Goal: Task Accomplishment & Management: Complete application form

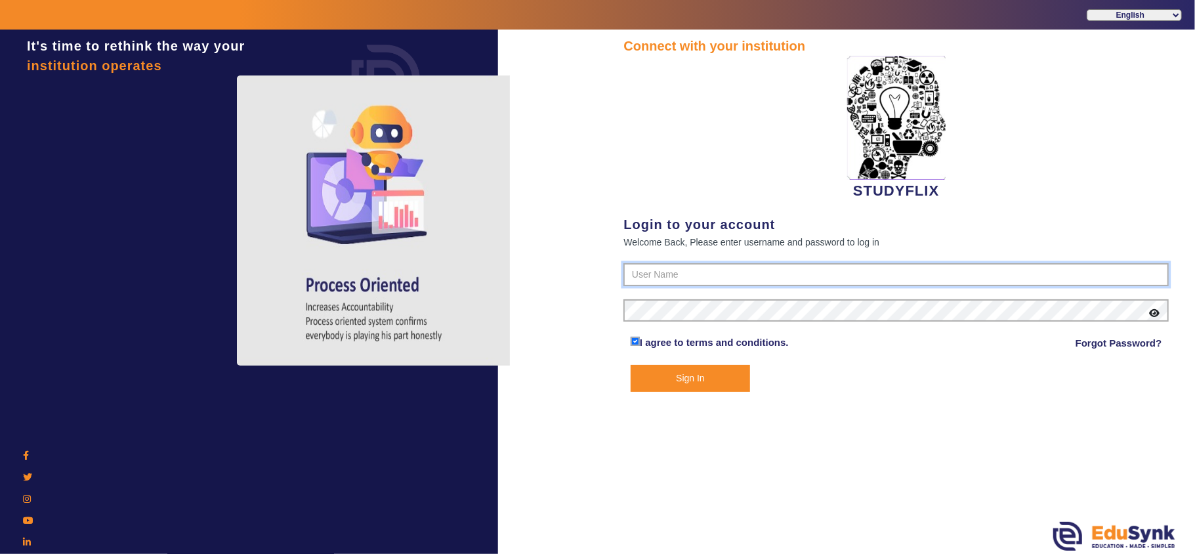
type input "6354922771"
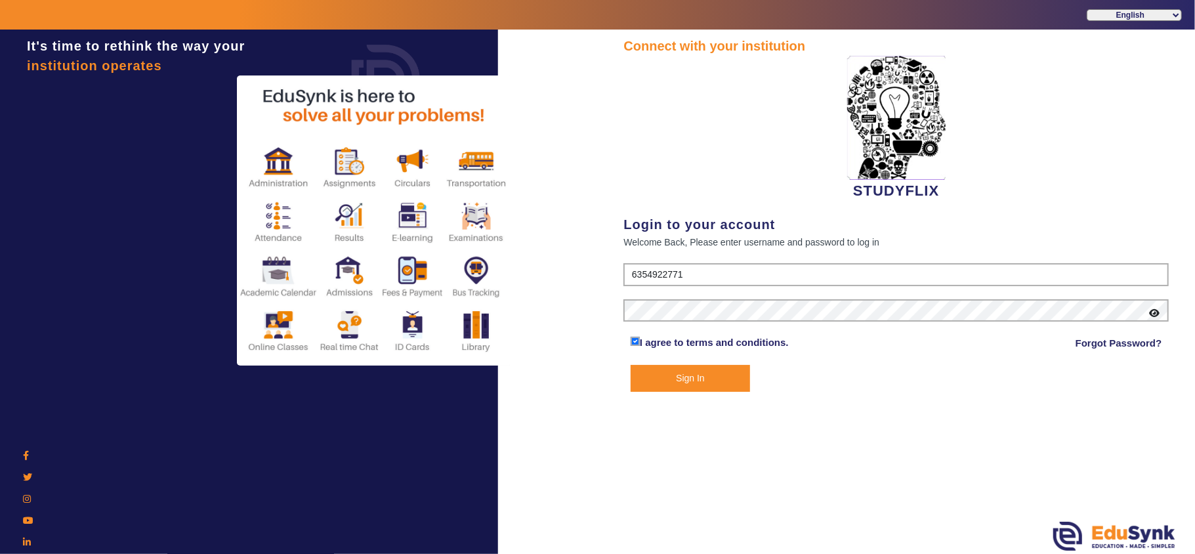
click at [660, 374] on button "Sign In" at bounding box center [690, 378] width 119 height 27
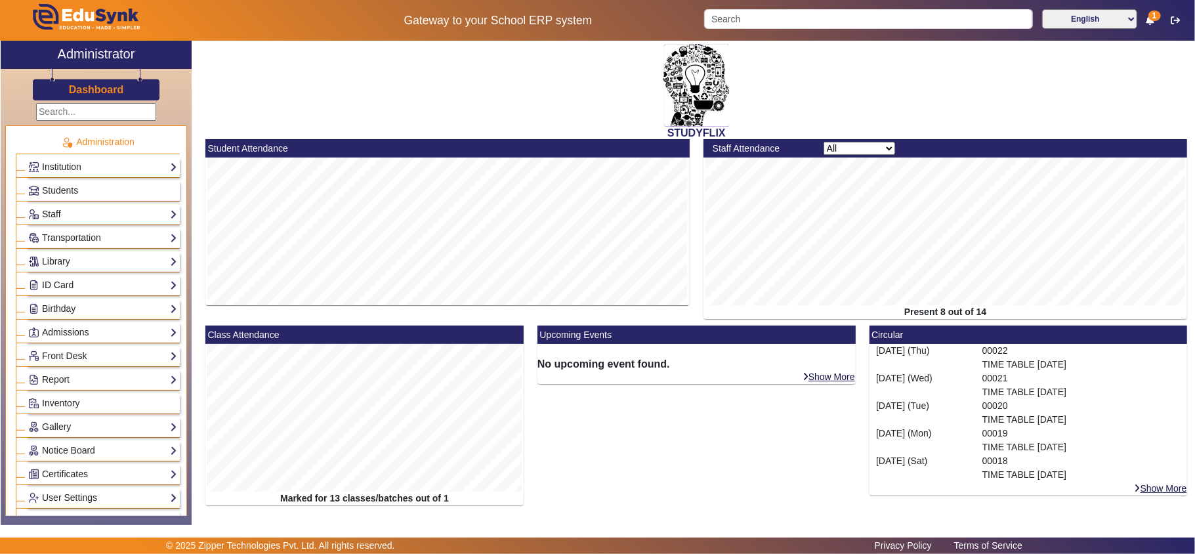
click at [54, 217] on link "Staff" at bounding box center [102, 214] width 149 height 15
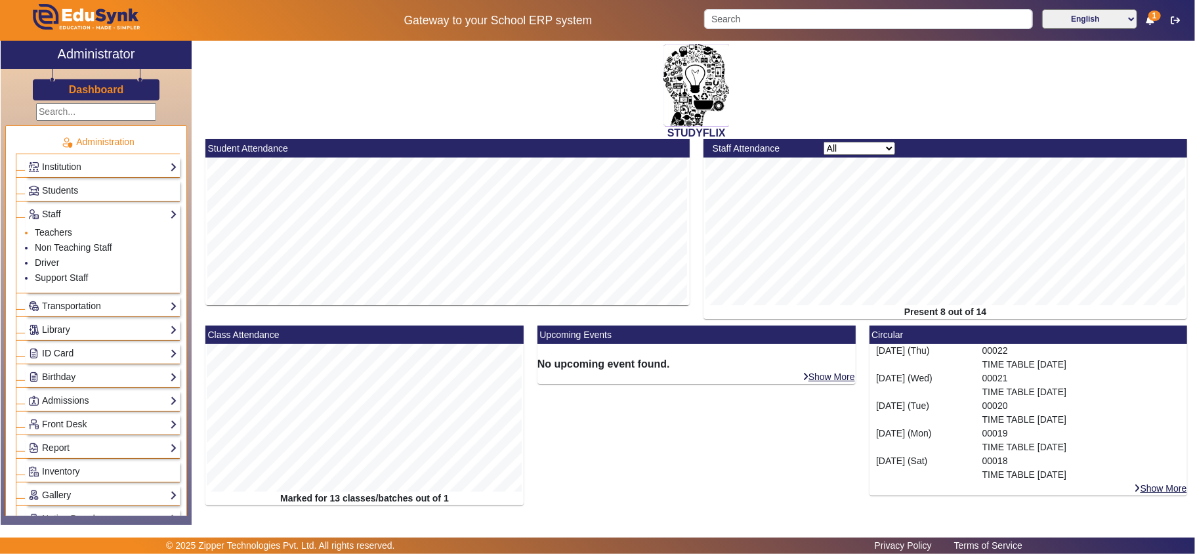
click at [66, 234] on link "Teachers" at bounding box center [53, 232] width 37 height 11
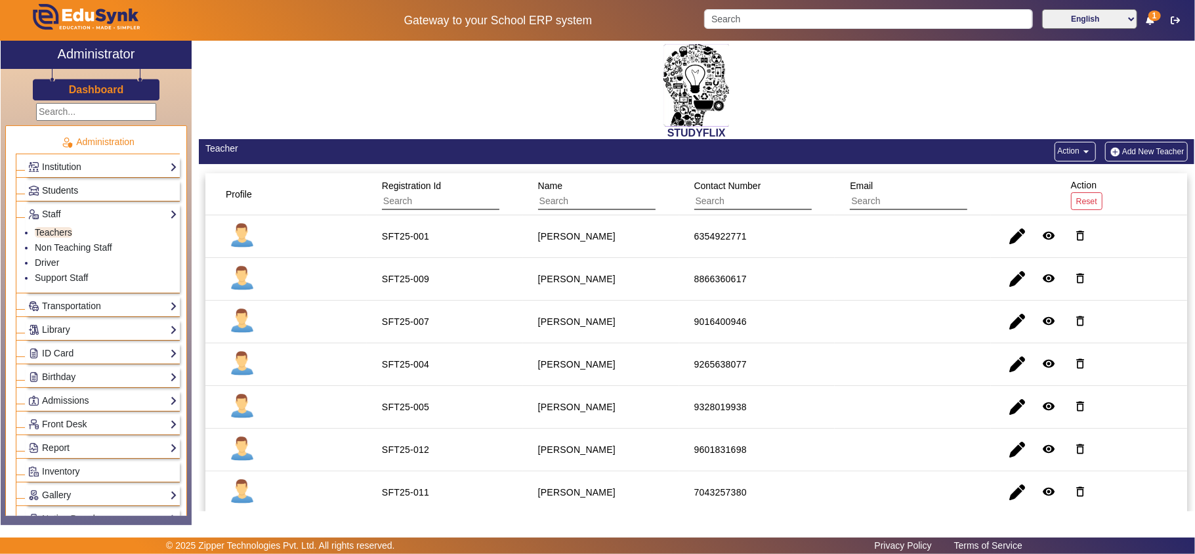
click at [66, 187] on span "Students" at bounding box center [60, 190] width 36 height 11
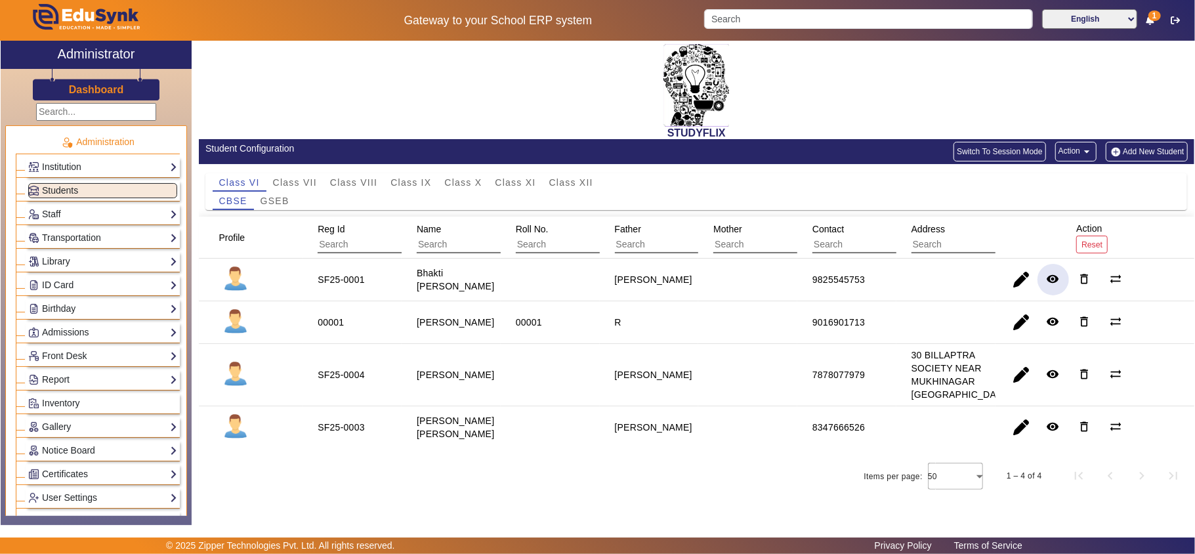
click at [1059, 276] on span "button" at bounding box center [1054, 280] width 32 height 32
click at [1047, 320] on mat-icon "remove_red_eye" at bounding box center [1053, 321] width 13 height 13
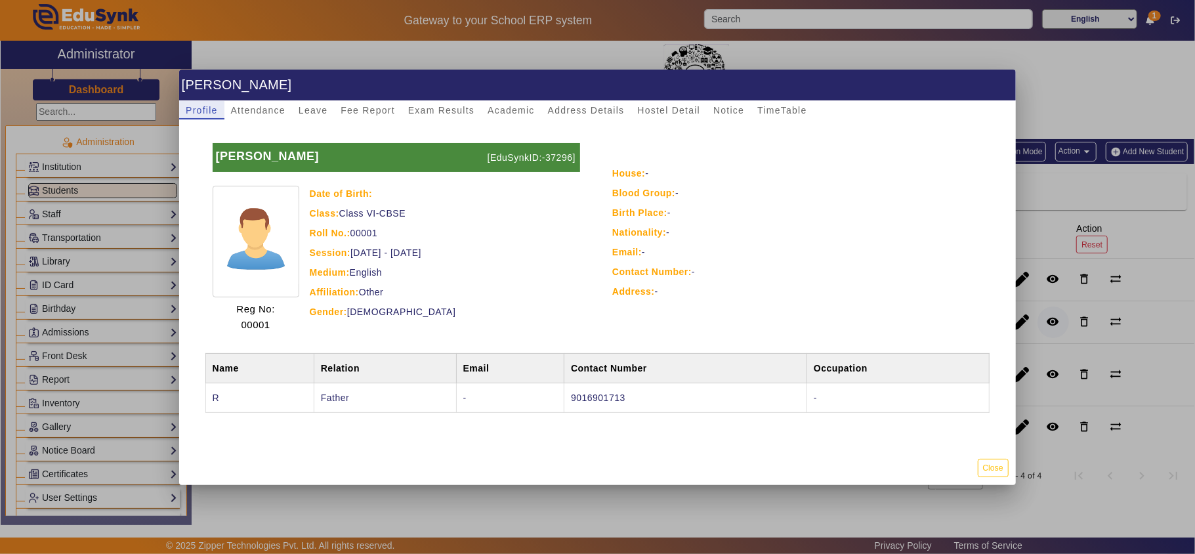
click at [1042, 320] on div at bounding box center [597, 277] width 1195 height 554
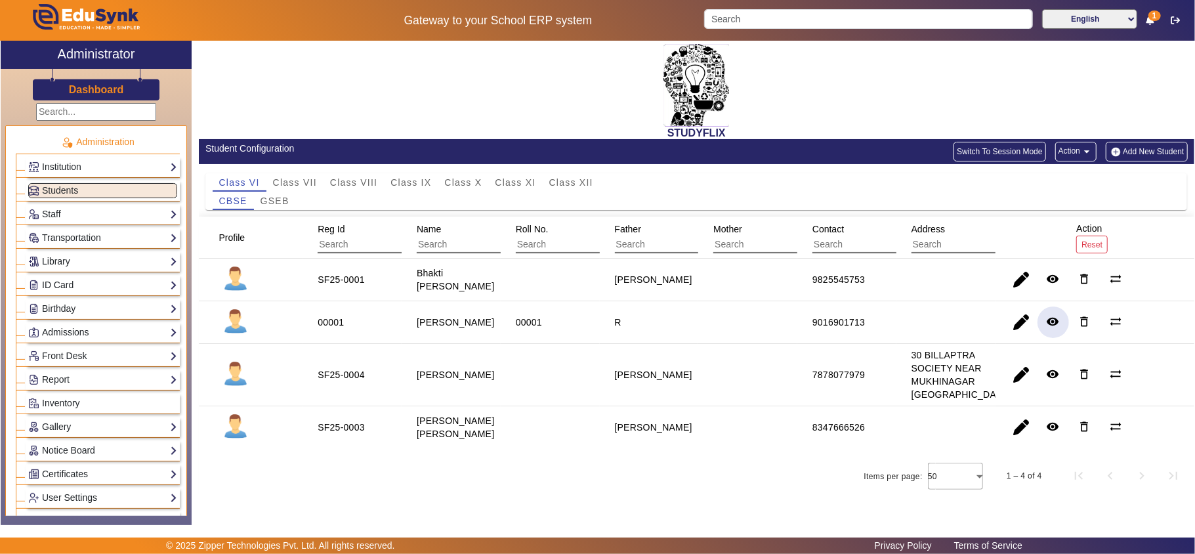
click at [1047, 320] on mat-icon "remove_red_eye" at bounding box center [1053, 321] width 13 height 13
click at [1006, 324] on span "button" at bounding box center [1022, 323] width 32 height 32
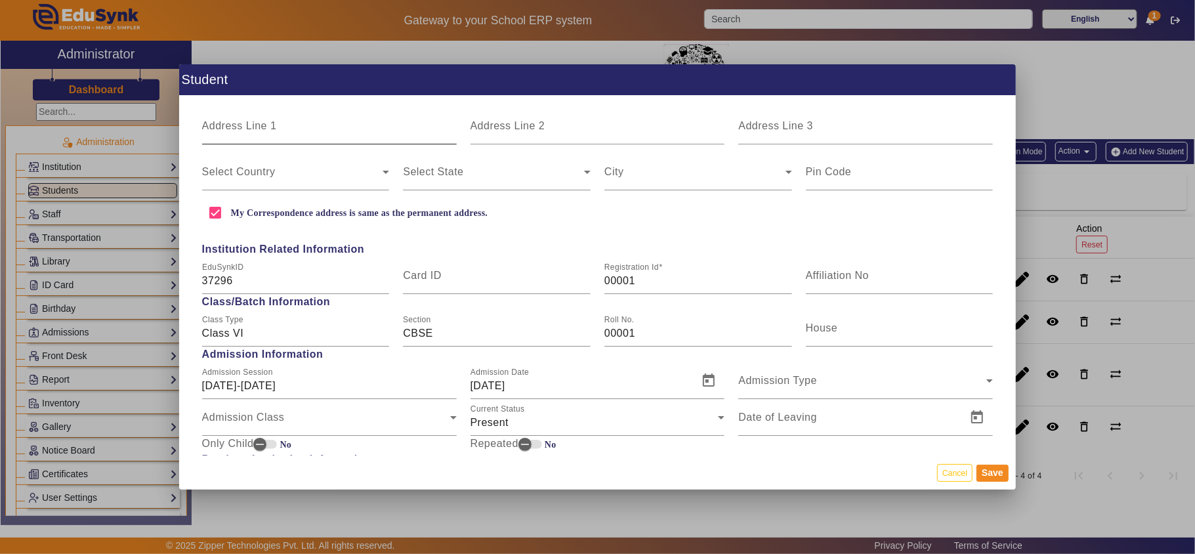
scroll to position [437, 0]
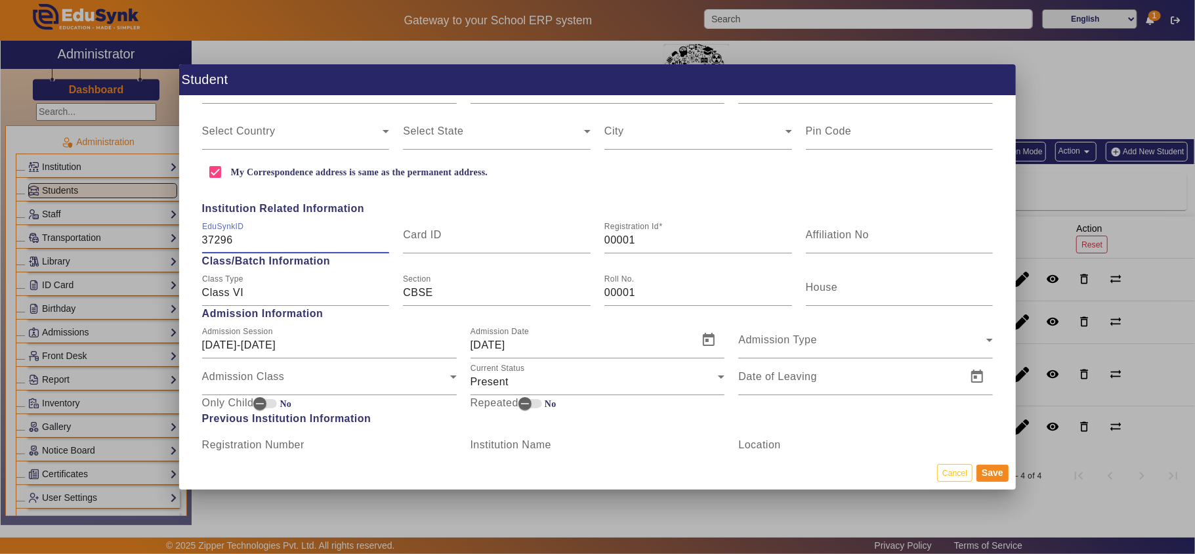
drag, startPoint x: 240, startPoint y: 239, endPoint x: 171, endPoint y: 235, distance: 69.0
click at [171, 235] on div "Student Personal Information First Name [PERSON_NAME] Middle Name R Last Name […" at bounding box center [597, 277] width 1195 height 554
click at [428, 238] on mat-label "Card ID" at bounding box center [422, 234] width 39 height 11
click at [428, 238] on input "Card ID" at bounding box center [497, 240] width 188 height 16
paste input "37296"
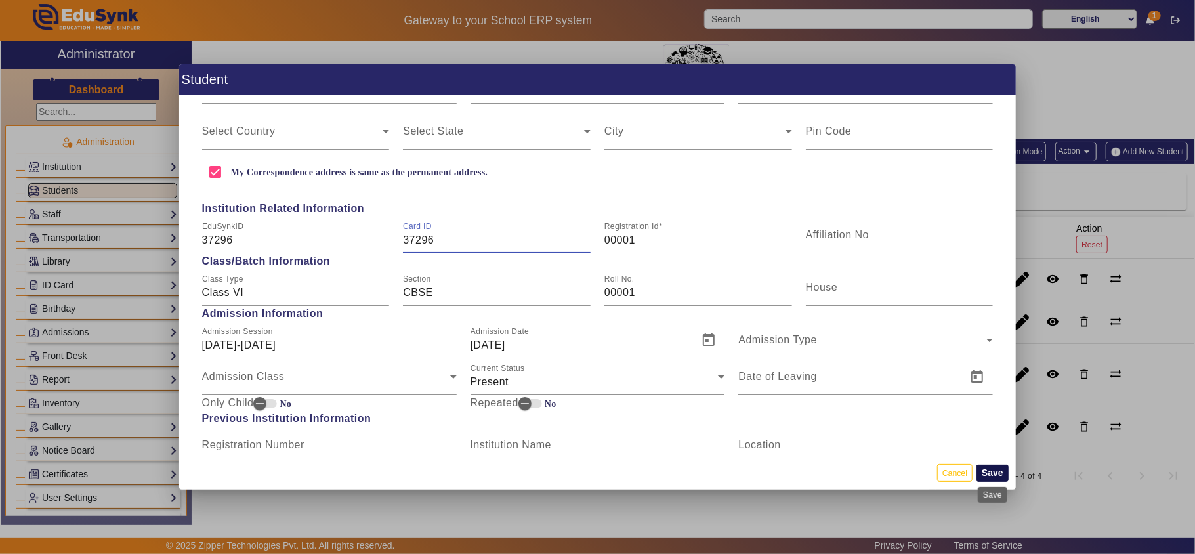
type input "37296"
click at [996, 473] on button "Save" at bounding box center [993, 473] width 32 height 17
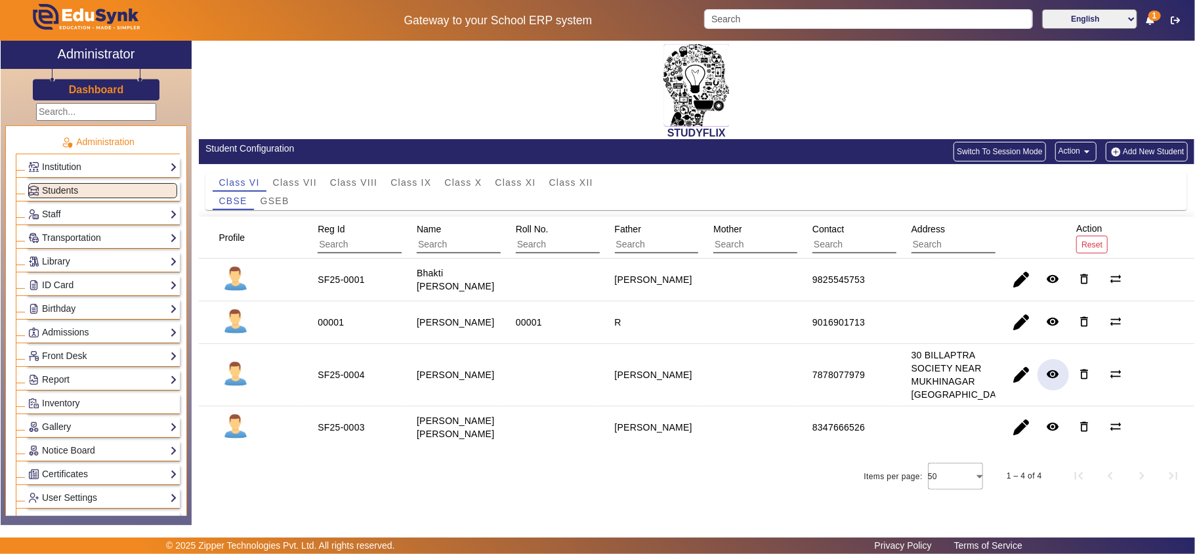
click at [1047, 381] on mat-icon "remove_red_eye" at bounding box center [1053, 374] width 13 height 13
click at [1047, 433] on mat-icon "remove_red_eye" at bounding box center [1053, 426] width 13 height 13
click at [284, 196] on span "GSEB" at bounding box center [275, 200] width 29 height 9
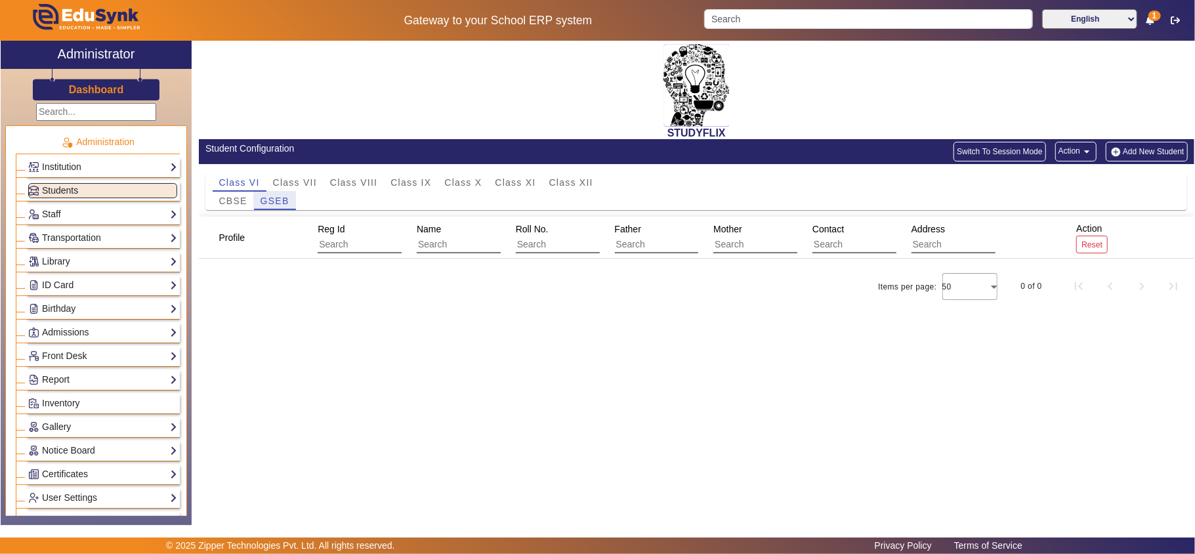
scroll to position [0, 0]
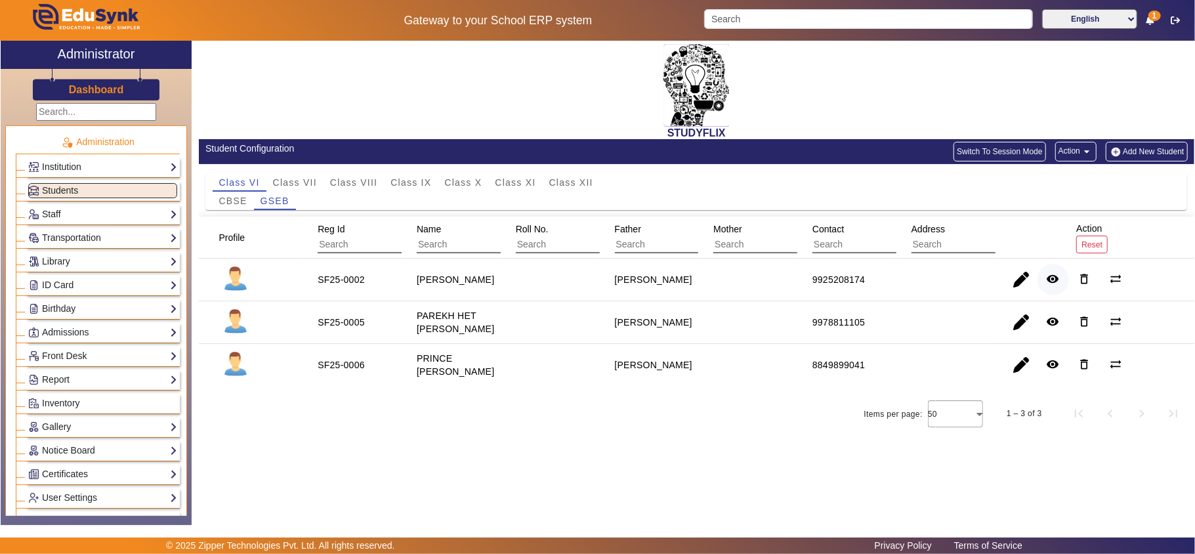
click at [1059, 281] on mat-icon "remove_red_eye" at bounding box center [1053, 278] width 13 height 13
click at [1054, 319] on mat-icon "remove_red_eye" at bounding box center [1053, 321] width 13 height 13
click at [1052, 368] on mat-icon "remove_red_eye" at bounding box center [1053, 364] width 13 height 13
click at [305, 178] on span "Class VII" at bounding box center [295, 182] width 44 height 9
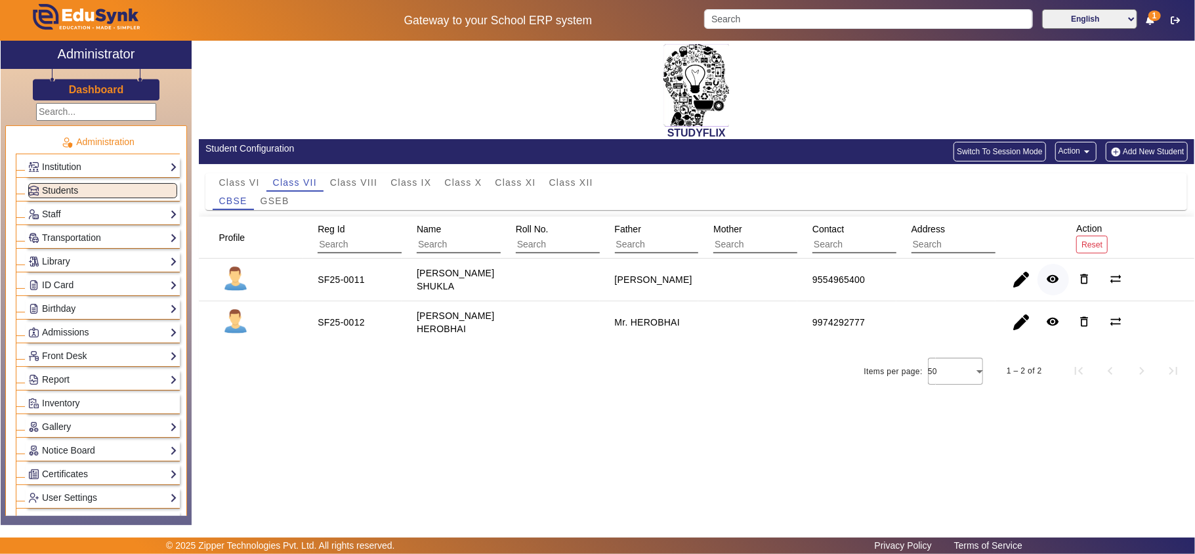
click at [1056, 282] on mat-icon "remove_red_eye" at bounding box center [1053, 278] width 13 height 13
click at [1050, 328] on mat-icon "remove_red_eye" at bounding box center [1053, 321] width 13 height 13
click at [280, 200] on span "GSEB" at bounding box center [275, 200] width 29 height 9
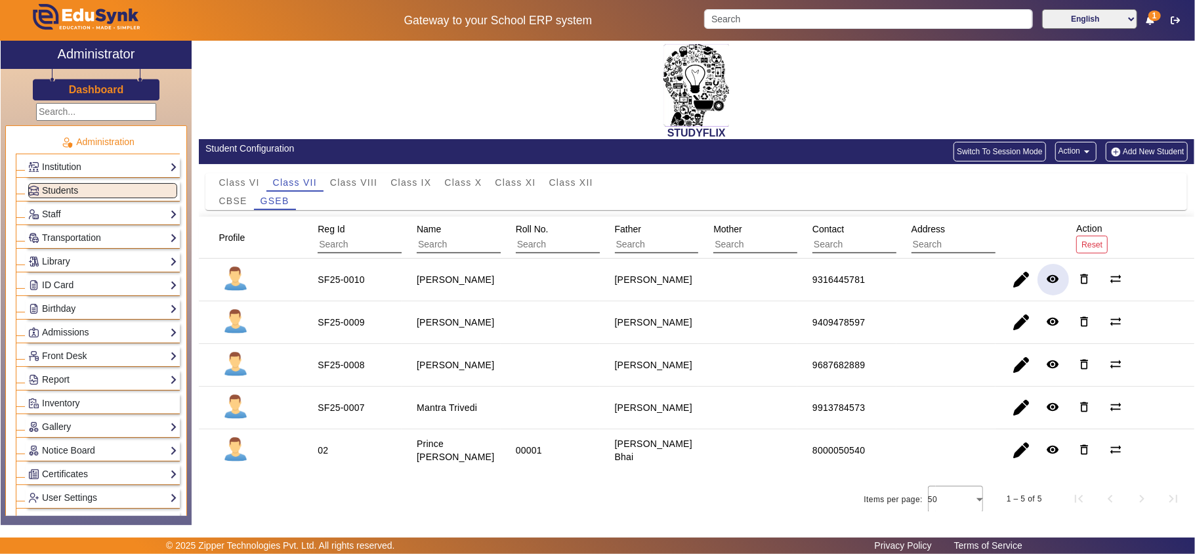
click at [1051, 284] on mat-icon "remove_red_eye" at bounding box center [1053, 278] width 13 height 13
click at [1047, 326] on mat-icon "remove_red_eye" at bounding box center [1053, 321] width 13 height 13
click at [1049, 364] on mat-icon "remove_red_eye" at bounding box center [1053, 364] width 13 height 13
click at [1048, 404] on mat-icon "remove_red_eye" at bounding box center [1053, 406] width 13 height 13
click at [1051, 450] on mat-icon "remove_red_eye" at bounding box center [1053, 449] width 13 height 13
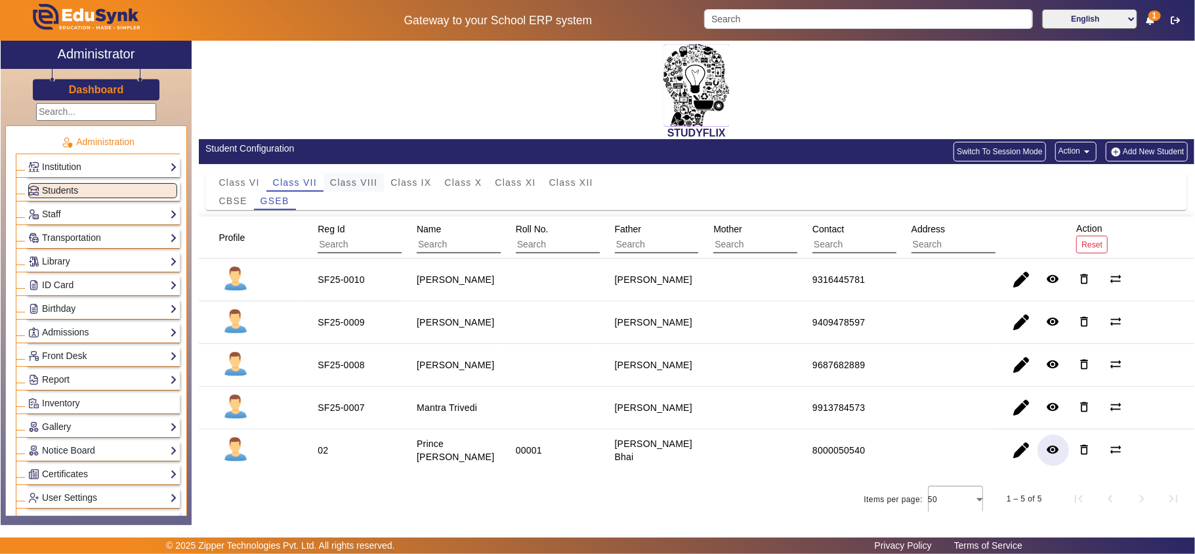
click at [364, 186] on span "Class VIII" at bounding box center [353, 182] width 47 height 9
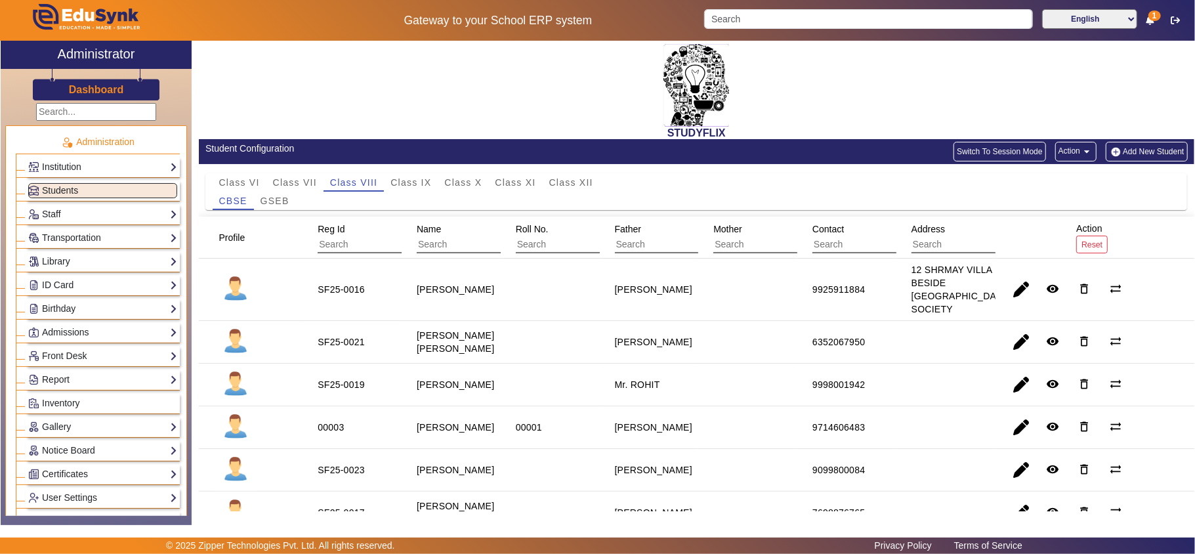
scroll to position [182, 0]
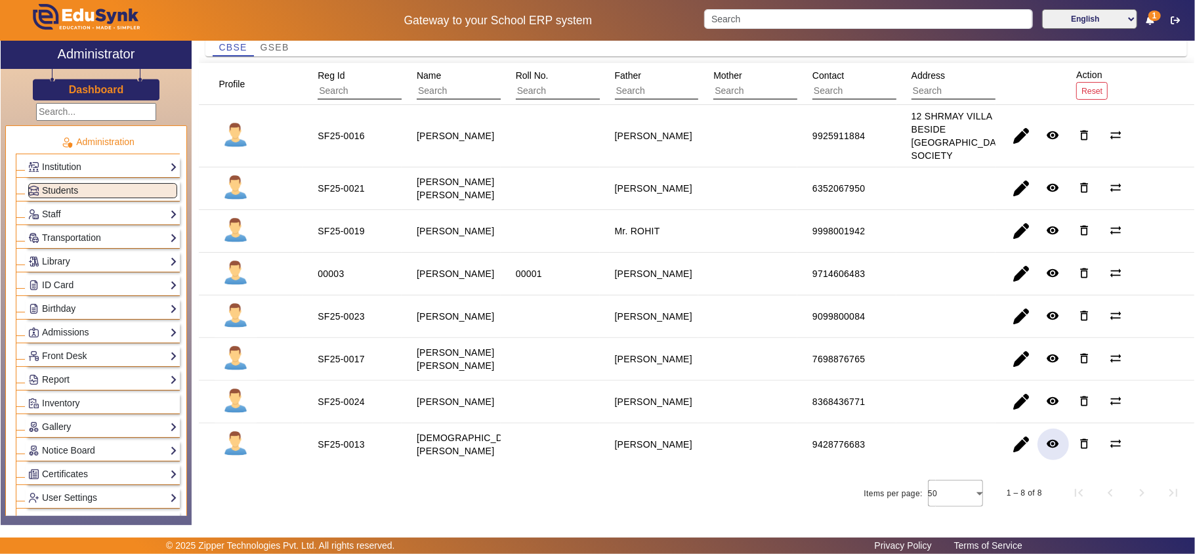
click at [1047, 444] on mat-icon "remove_red_eye" at bounding box center [1053, 443] width 13 height 13
click at [1050, 397] on mat-icon "remove_red_eye" at bounding box center [1053, 401] width 13 height 13
click at [1050, 354] on mat-icon "remove_red_eye" at bounding box center [1053, 358] width 13 height 13
click at [1048, 312] on mat-icon "remove_red_eye" at bounding box center [1053, 315] width 13 height 13
click at [1047, 267] on mat-icon "remove_red_eye" at bounding box center [1053, 273] width 13 height 13
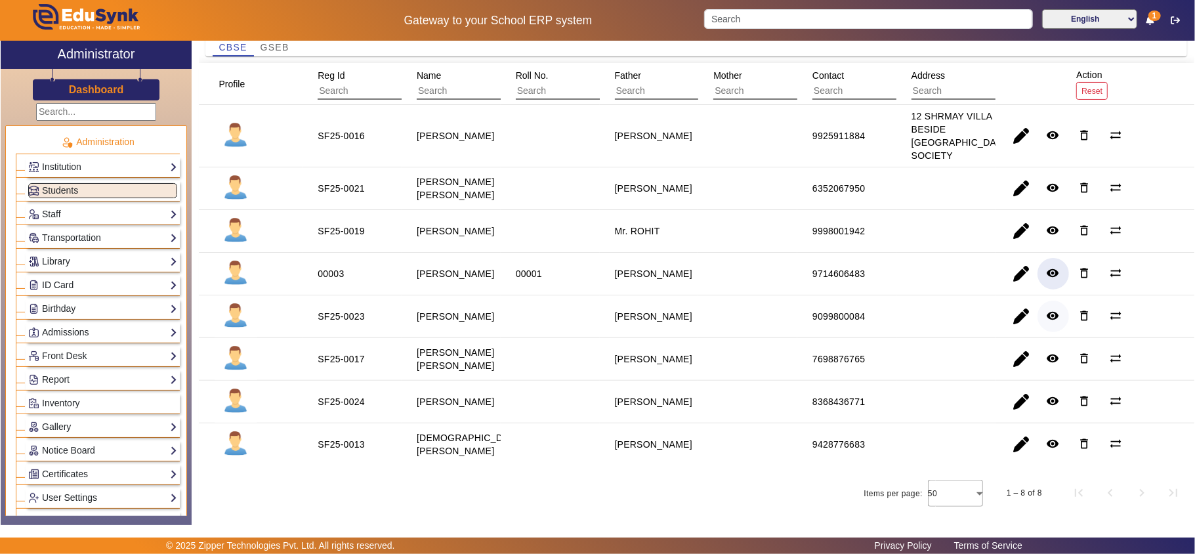
click at [1047, 310] on mat-icon "remove_red_eye" at bounding box center [1053, 315] width 13 height 13
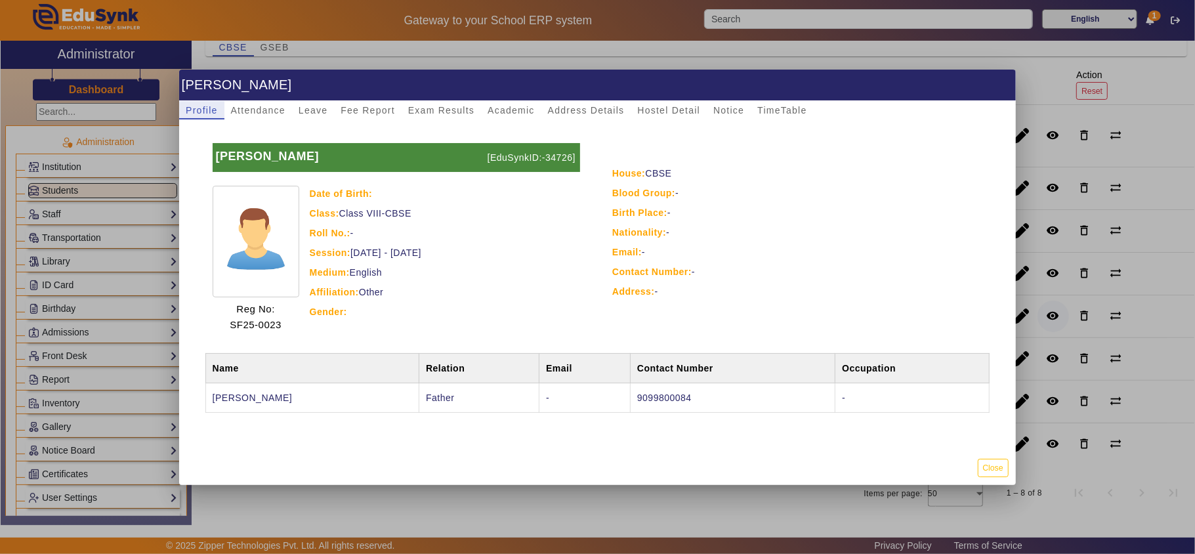
click at [1043, 310] on div at bounding box center [597, 277] width 1195 height 554
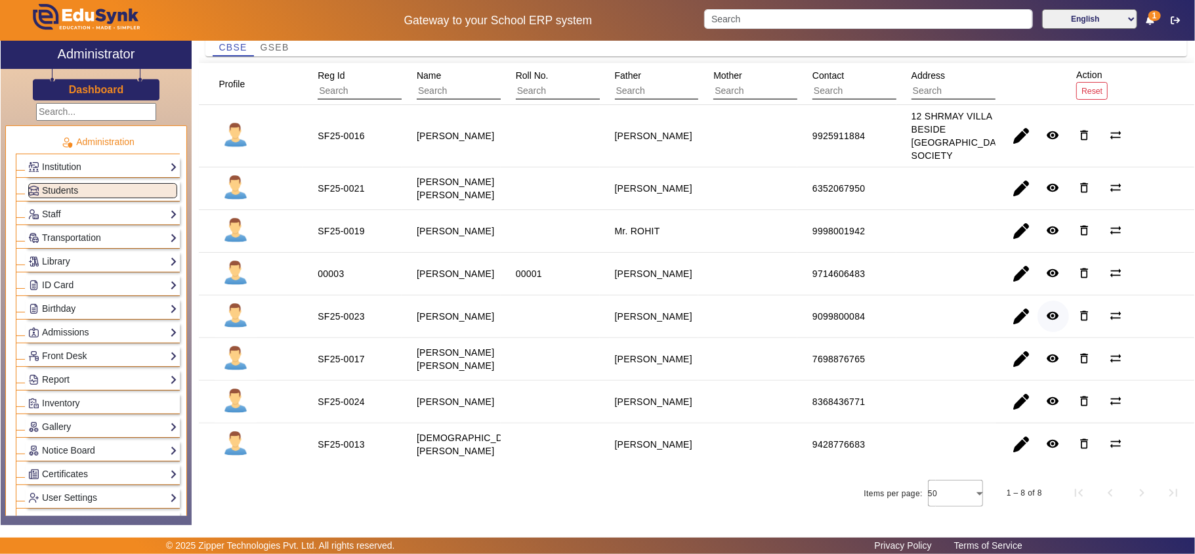
click at [1047, 310] on mat-icon "remove_red_eye" at bounding box center [1053, 315] width 13 height 13
click at [1047, 267] on mat-icon "remove_red_eye" at bounding box center [1053, 273] width 13 height 13
click at [1014, 260] on span "button" at bounding box center [1022, 274] width 32 height 32
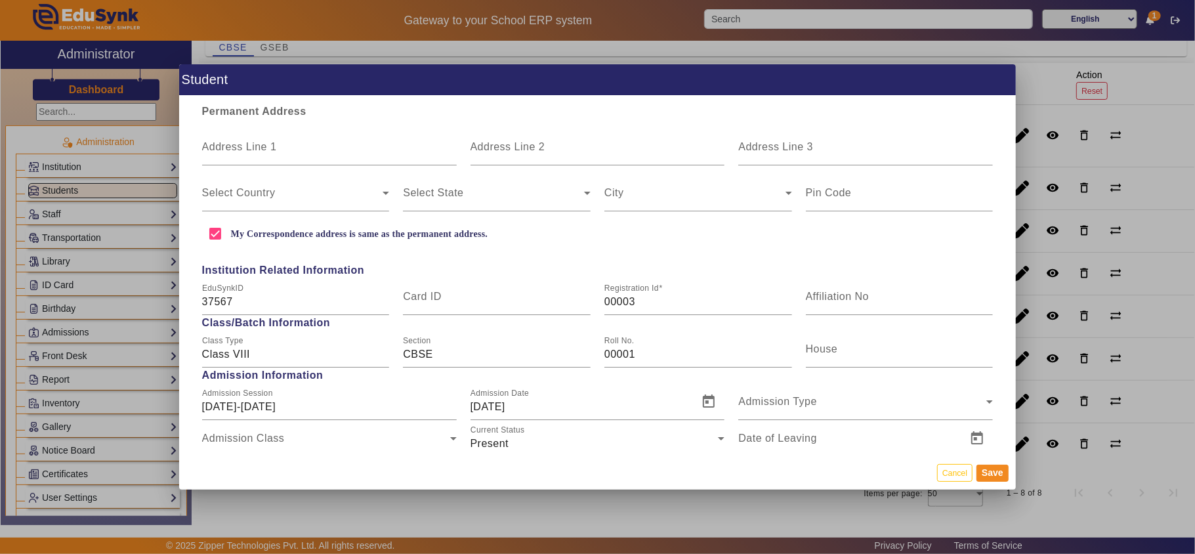
scroll to position [437, 0]
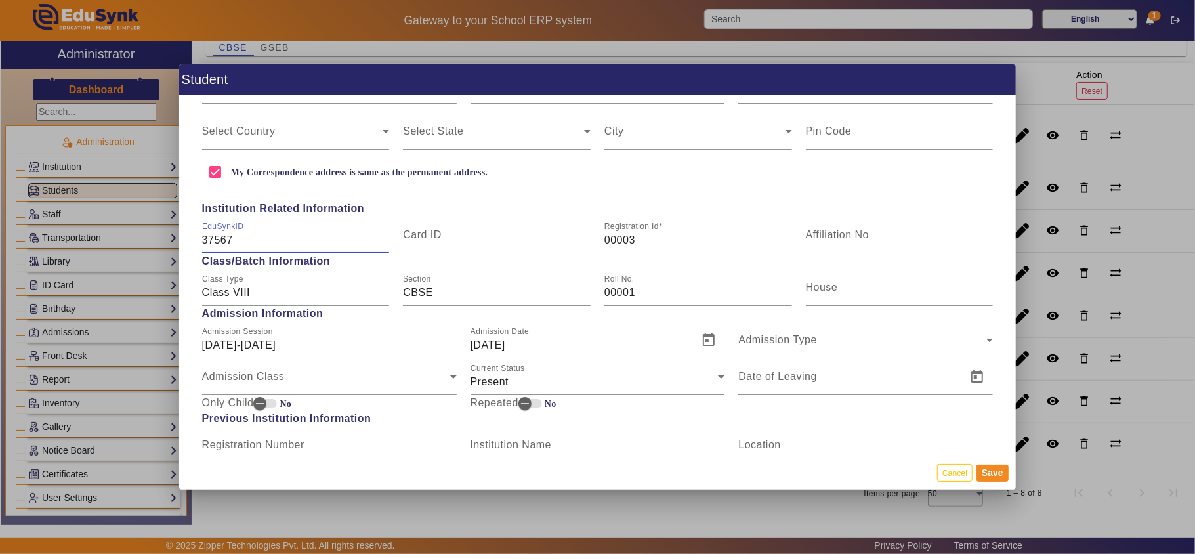
click at [209, 235] on input "37567" at bounding box center [296, 240] width 188 height 16
click at [458, 237] on input "Card ID" at bounding box center [497, 240] width 188 height 16
paste input "37567"
type input "37567"
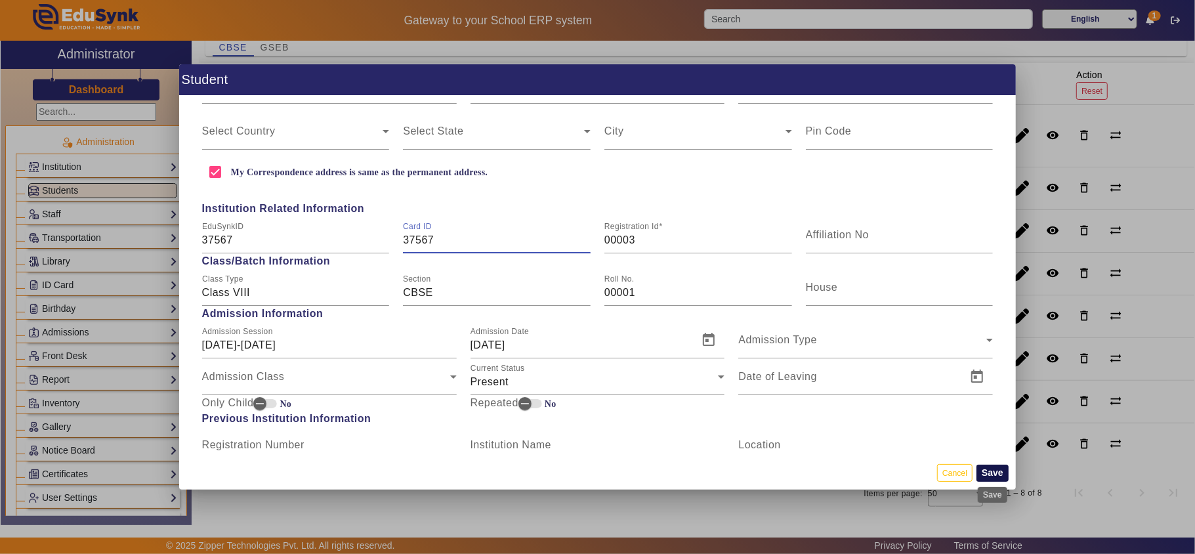
click at [990, 467] on button "Save" at bounding box center [993, 473] width 32 height 17
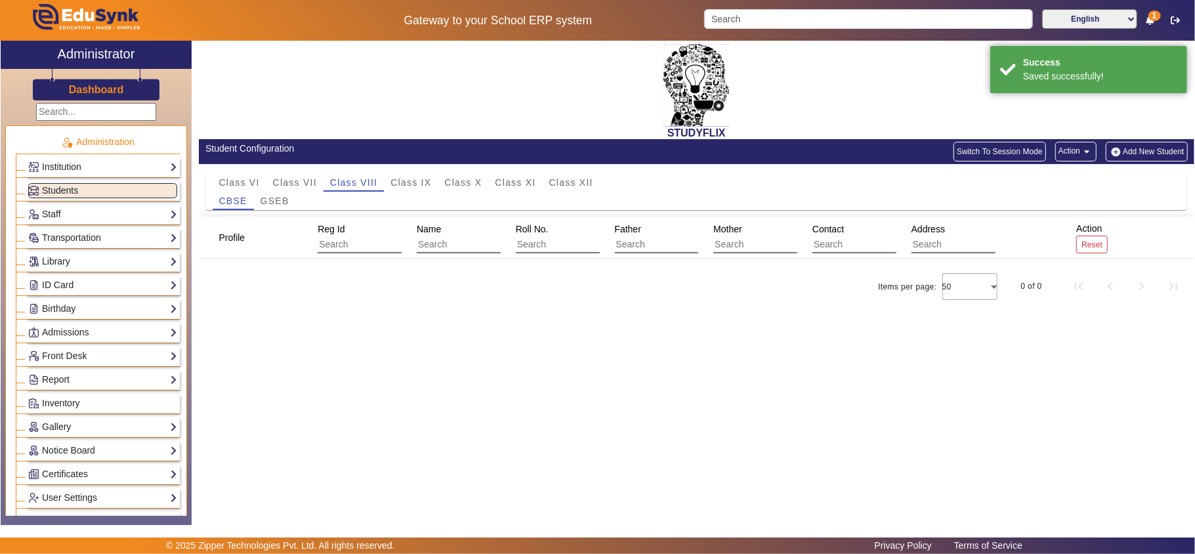
scroll to position [0, 0]
